Goal: Transaction & Acquisition: Download file/media

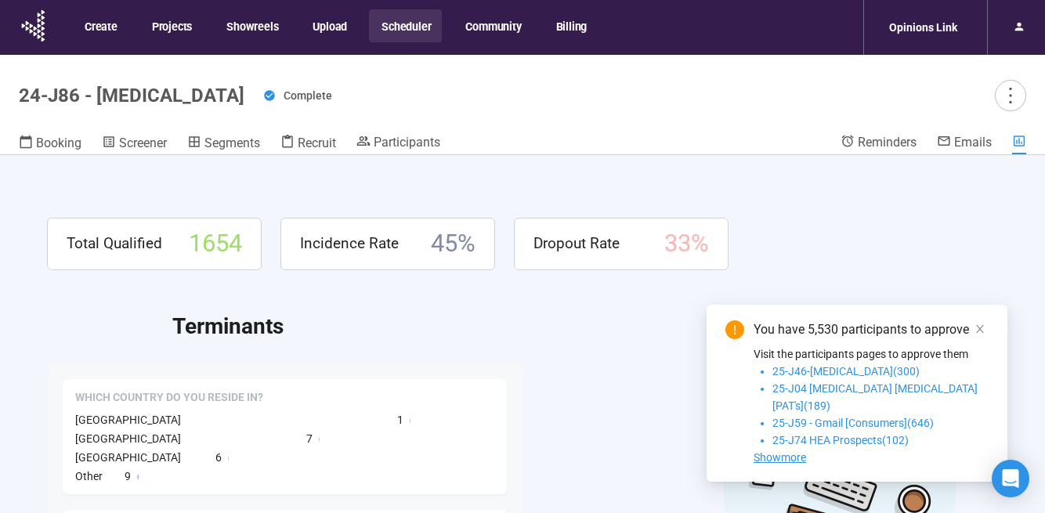
click at [417, 20] on button "Scheduler" at bounding box center [405, 25] width 73 height 33
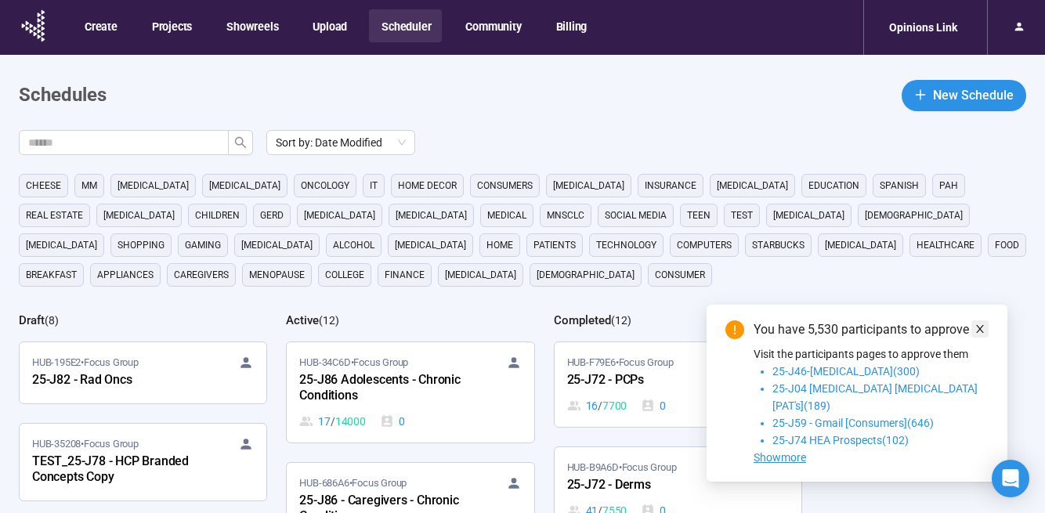
click at [979, 334] on icon "close" at bounding box center [979, 328] width 11 height 11
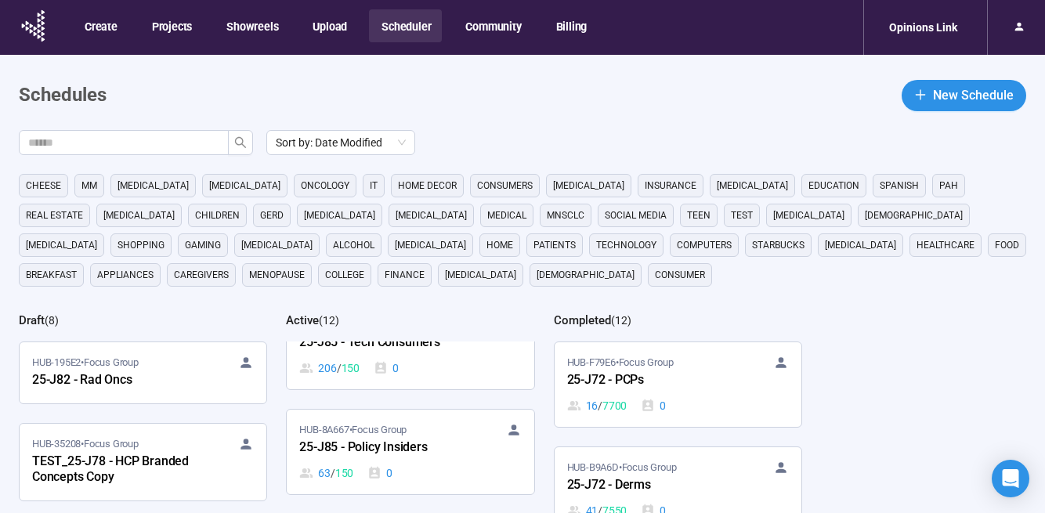
scroll to position [381, 0]
click at [401, 348] on div "25-J85 - Tech Consumers" at bounding box center [385, 345] width 172 height 20
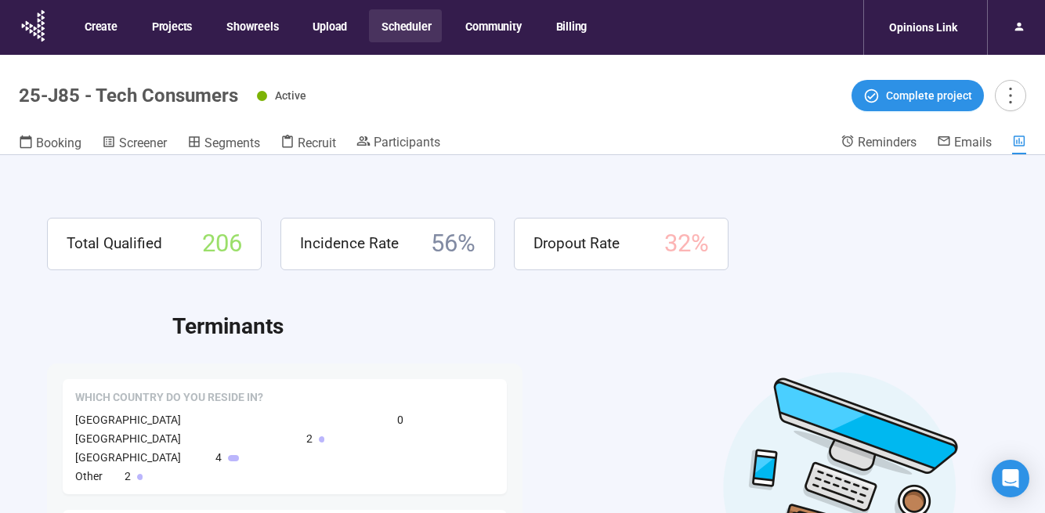
drag, startPoint x: 294, startPoint y: 140, endPoint x: 172, endPoint y: 146, distance: 122.3
click at [172, 146] on div "Booking Screener Segments Recruit Participants" at bounding box center [430, 144] width 822 height 20
click at [150, 146] on span "Screener" at bounding box center [143, 142] width 48 height 15
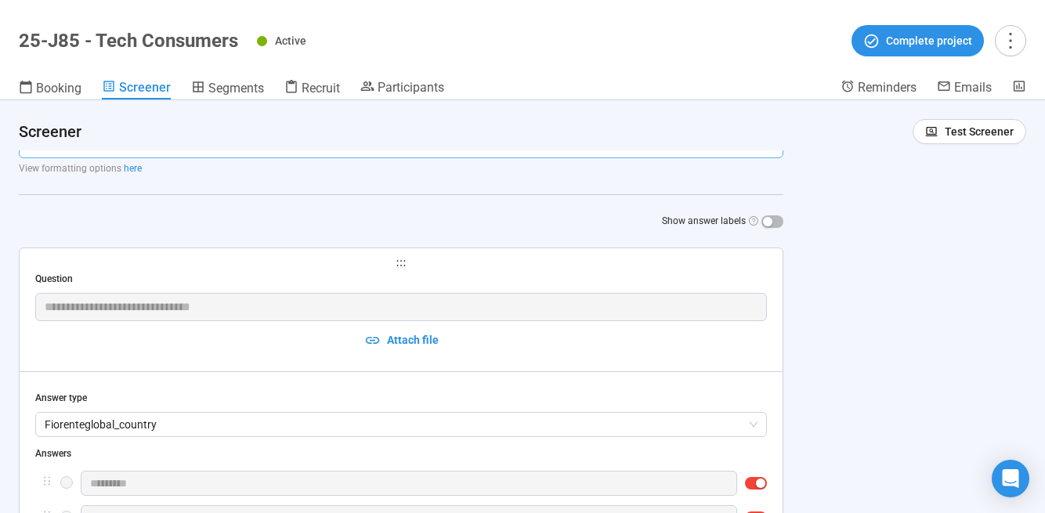
scroll to position [561, 0]
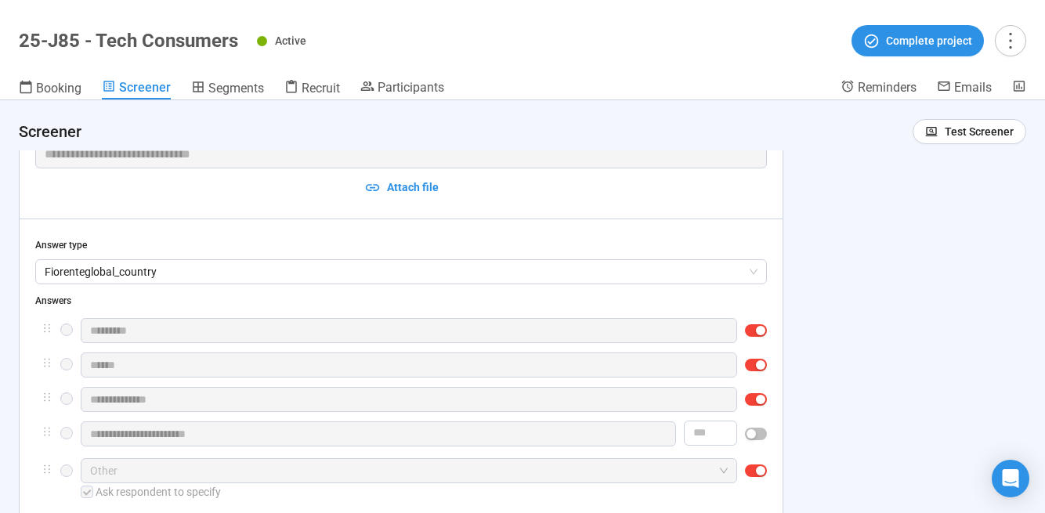
drag, startPoint x: 29, startPoint y: 332, endPoint x: 288, endPoint y: 143, distance: 321.2
click at [288, 143] on div "**********" at bounding box center [522, 306] width 1045 height 413
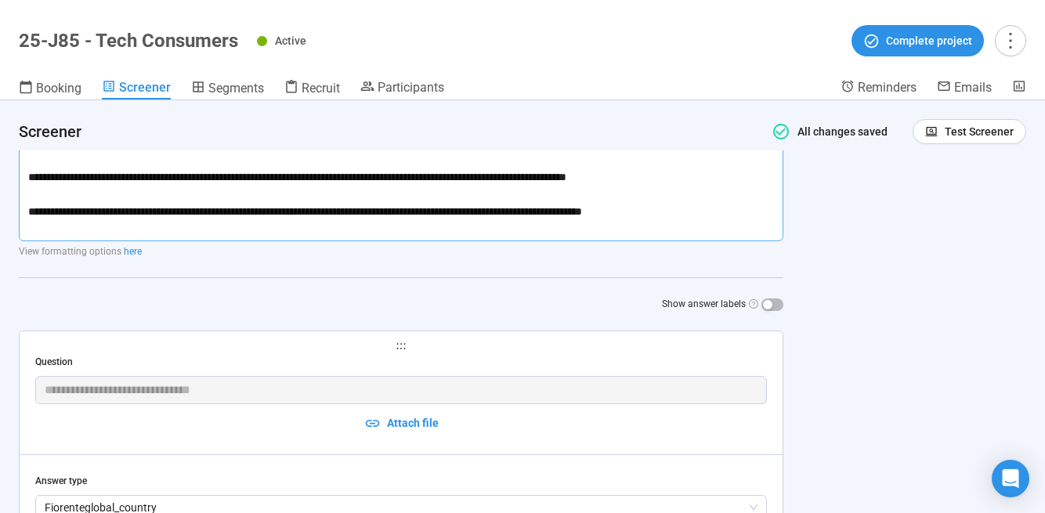
scroll to position [0, 0]
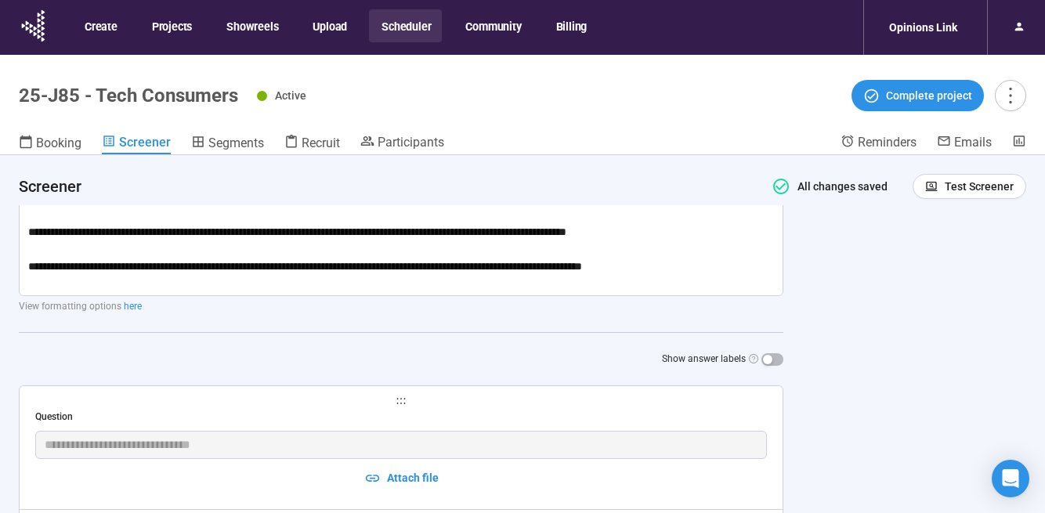
click at [397, 37] on button "Scheduler" at bounding box center [405, 25] width 73 height 33
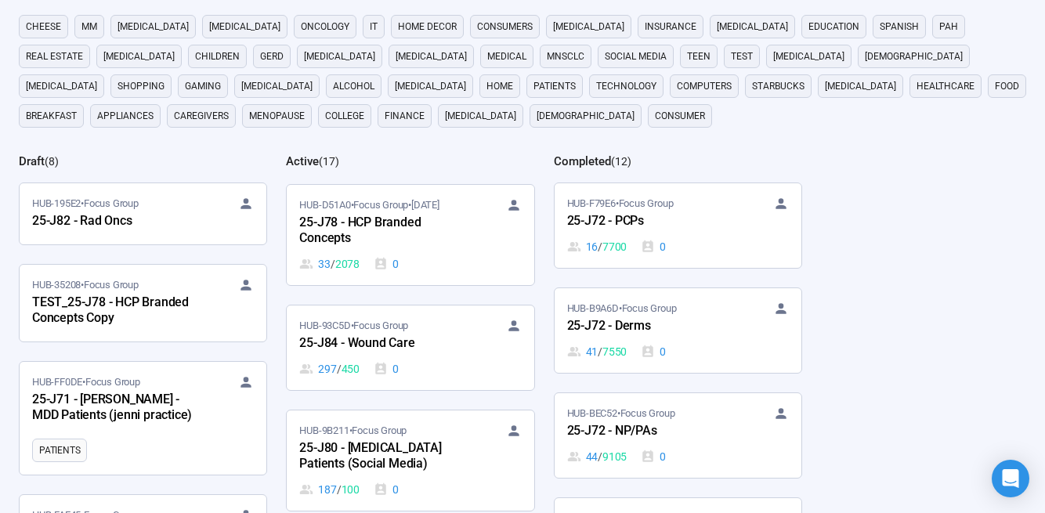
scroll to position [963, 0]
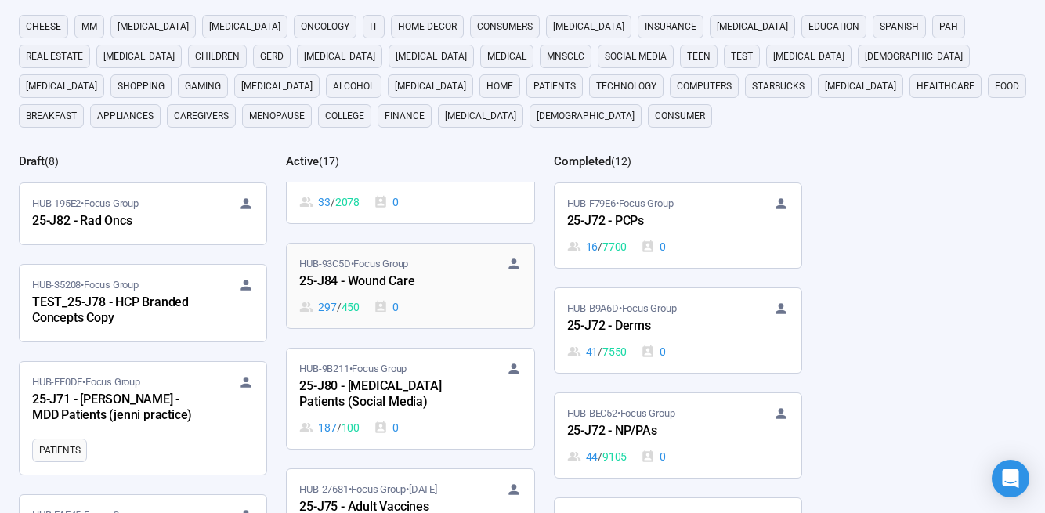
click at [399, 285] on div "25-J84 - Wound Care" at bounding box center [385, 282] width 172 height 20
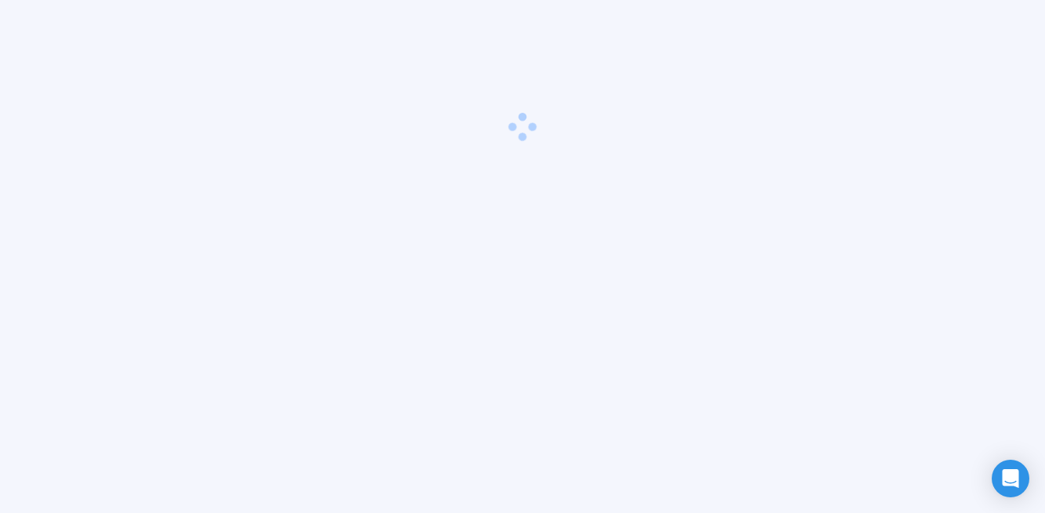
scroll to position [55, 0]
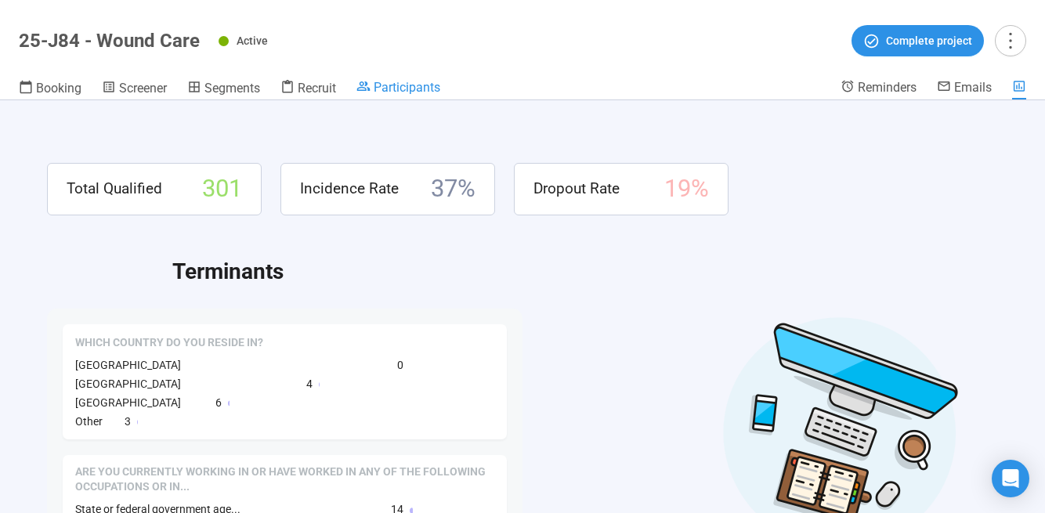
click at [421, 92] on span "Participants" at bounding box center [407, 87] width 67 height 15
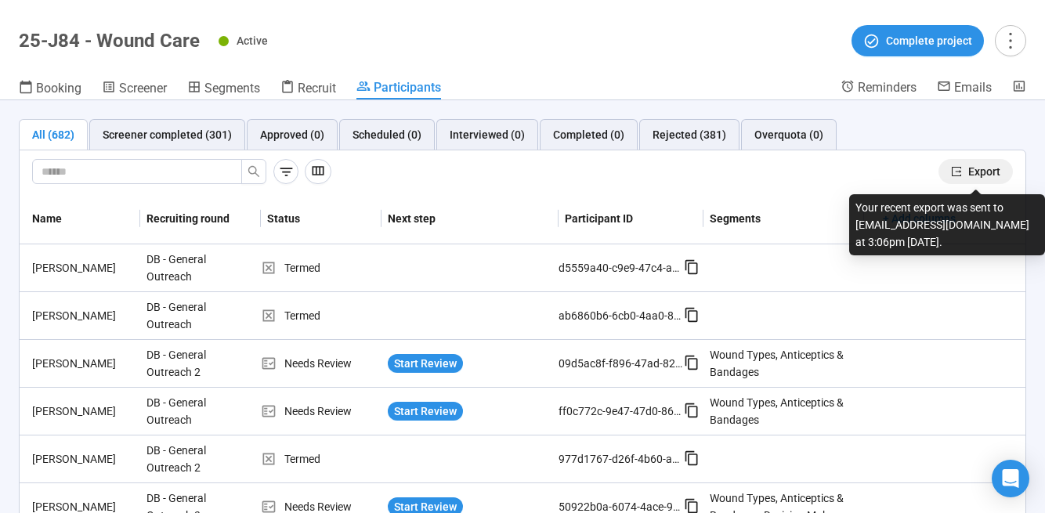
click at [974, 165] on span "Export" at bounding box center [984, 171] width 32 height 17
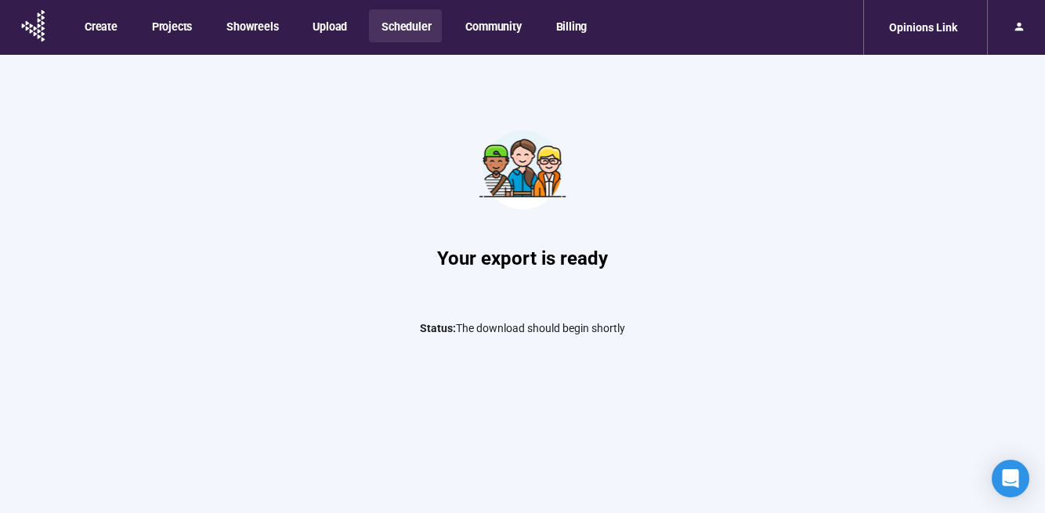
click at [405, 20] on button "Scheduler" at bounding box center [405, 25] width 73 height 33
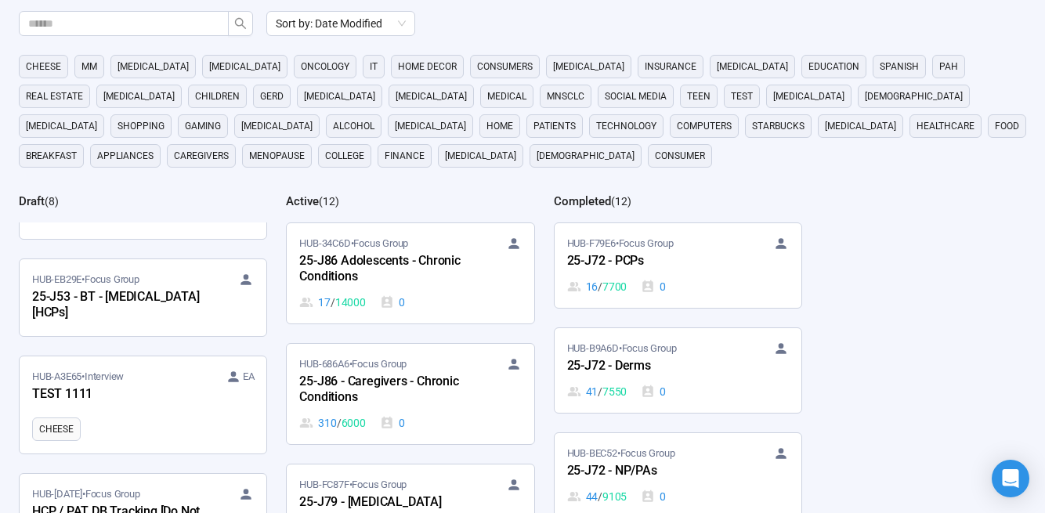
scroll to position [439, 0]
